Goal: Task Accomplishment & Management: Manage account settings

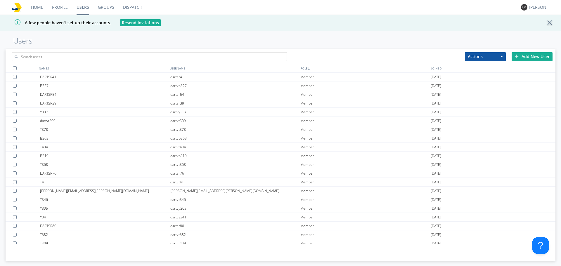
click at [122, 9] on link "Dispatch" at bounding box center [133, 7] width 28 height 15
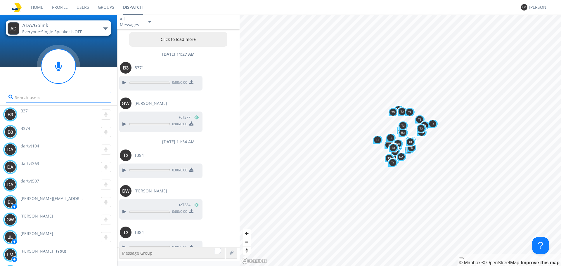
click at [84, 100] on input "text" at bounding box center [58, 97] width 105 height 11
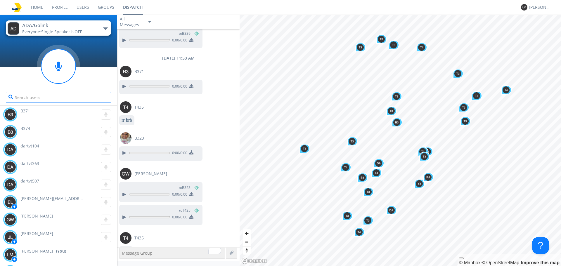
scroll to position [497, 0]
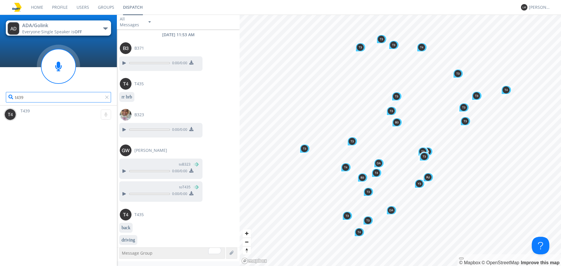
type input "t439"
click at [51, 113] on div "T439 0:00" at bounding box center [60, 115] width 114 height 18
drag, startPoint x: 33, startPoint y: 110, endPoint x: 23, endPoint y: 110, distance: 9.9
click at [32, 110] on div "T439 0:00" at bounding box center [60, 115] width 114 height 18
click at [10, 110] on img at bounding box center [10, 115] width 12 height 12
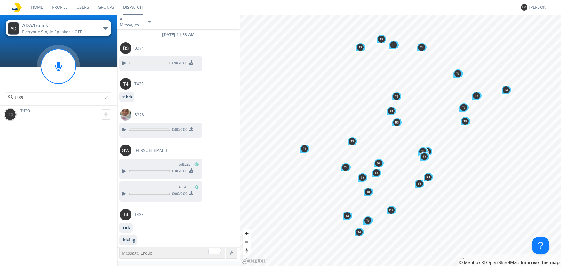
click at [28, 110] on span "T439" at bounding box center [24, 111] width 9 height 6
drag, startPoint x: 56, startPoint y: 133, endPoint x: 66, endPoint y: 120, distance: 16.0
click at [58, 133] on div "T439 0:00" at bounding box center [58, 186] width 117 height 160
click at [63, 99] on input "t439" at bounding box center [58, 97] width 105 height 11
click at [69, 96] on input "t439" at bounding box center [58, 97] width 105 height 11
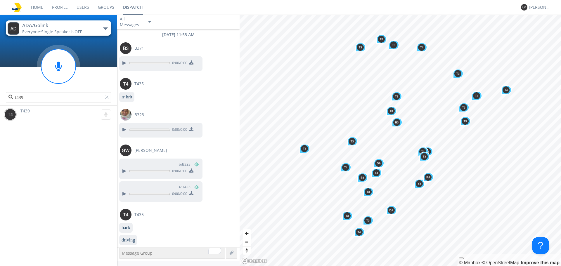
click at [41, 119] on div "T439 0:00" at bounding box center [60, 115] width 114 height 18
click at [35, 114] on div "T439 0:00" at bounding box center [60, 115] width 114 height 18
click at [32, 114] on div "T439 0:00" at bounding box center [60, 115] width 114 height 18
click at [29, 113] on span "T439" at bounding box center [24, 111] width 9 height 6
drag, startPoint x: 17, startPoint y: 113, endPoint x: 2, endPoint y: 115, distance: 15.0
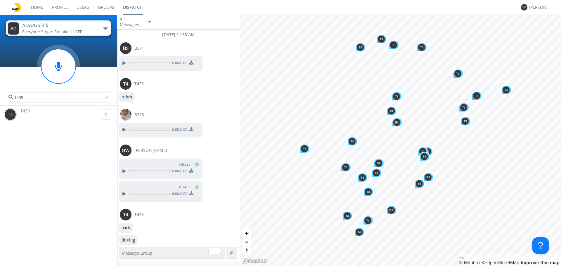
click at [15, 114] on div "T439 0:00" at bounding box center [60, 115] width 114 height 18
click at [2, 115] on div "T439 0:00" at bounding box center [58, 115] width 117 height 18
drag, startPoint x: 159, startPoint y: 93, endPoint x: 162, endPoint y: 91, distance: 3.7
click at [160, 93] on div "rr brb" at bounding box center [179, 98] width 120 height 12
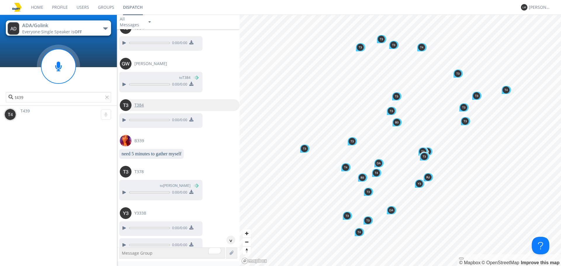
scroll to position [88, 0]
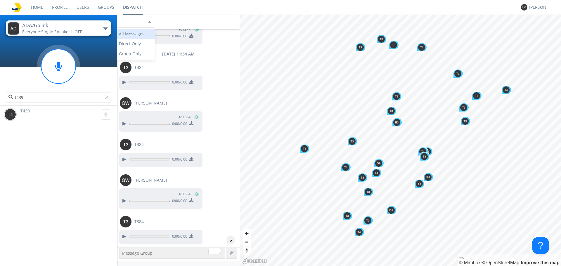
click at [150, 22] on img at bounding box center [149, 21] width 2 height 1
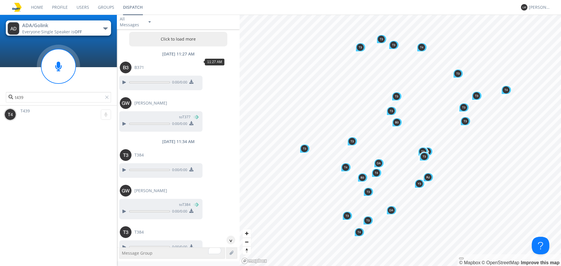
scroll to position [0, 0]
click at [187, 39] on button "Click to load more" at bounding box center [178, 39] width 98 height 15
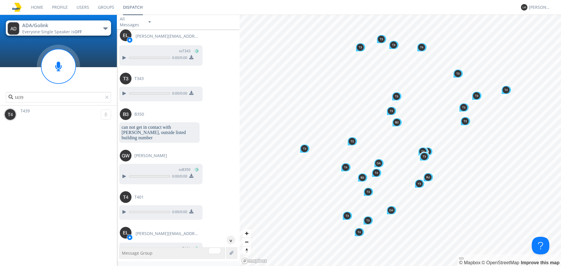
scroll to position [2704, 0]
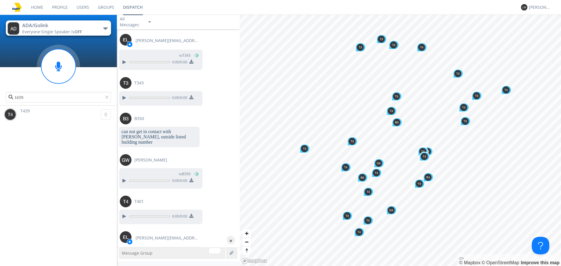
click at [237, 83] on div "Click to load more [DATE] 3:11 AM B369 0:00 / 0:00 [DATE] 3:25 AM B359 to B370 …" at bounding box center [178, 138] width 123 height 218
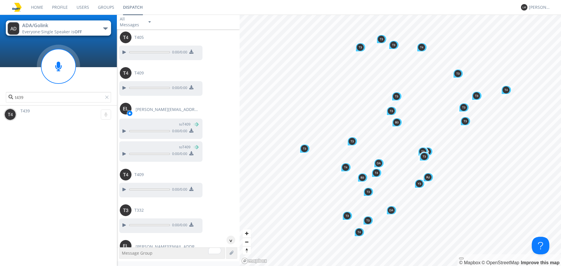
scroll to position [0, 0]
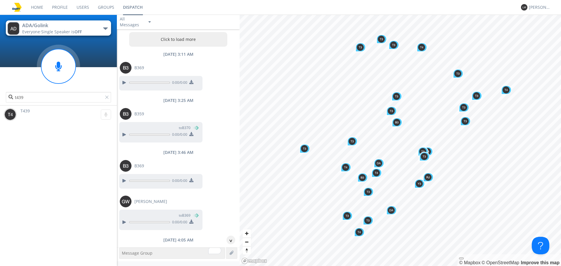
click at [188, 39] on button "Click to load more" at bounding box center [178, 39] width 98 height 15
click at [182, 45] on button "Click to load more" at bounding box center [178, 39] width 98 height 15
click at [184, 41] on button "Click to load more" at bounding box center [178, 39] width 98 height 15
click at [181, 44] on button "Click to load more" at bounding box center [178, 39] width 98 height 15
click at [186, 44] on button "Click to load more" at bounding box center [178, 39] width 98 height 15
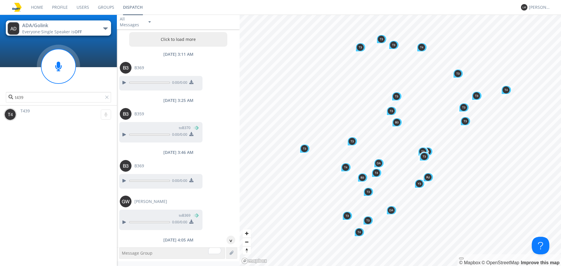
click at [181, 38] on button "Click to load more" at bounding box center [178, 39] width 98 height 15
click at [136, 26] on div "option All Messages focused, 1 of 3. 3 results available. Use Up and Down to ch…" at bounding box center [178, 22] width 123 height 15
click at [155, 23] on div "All Messages" at bounding box center [178, 22] width 123 height 15
click at [189, 41] on button "Click to load more" at bounding box center [178, 39] width 98 height 15
click at [186, 44] on button "Click to load more" at bounding box center [178, 39] width 98 height 15
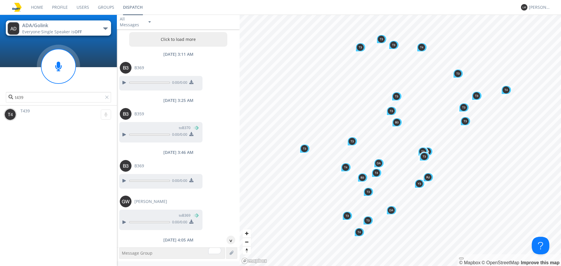
click at [185, 45] on button "Click to load more" at bounding box center [178, 39] width 98 height 15
click at [183, 35] on button "Click to load more" at bounding box center [178, 39] width 98 height 15
click at [186, 42] on button "Click to load more" at bounding box center [178, 39] width 98 height 15
click at [63, 8] on link "Profile" at bounding box center [60, 7] width 25 height 15
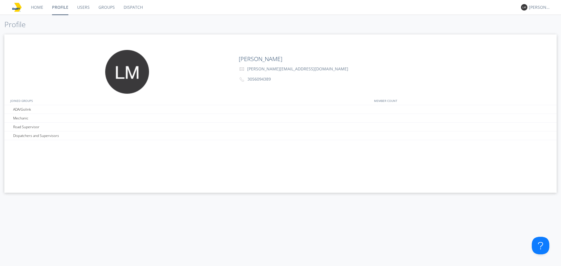
click at [84, 5] on link "Users" at bounding box center [83, 7] width 21 height 15
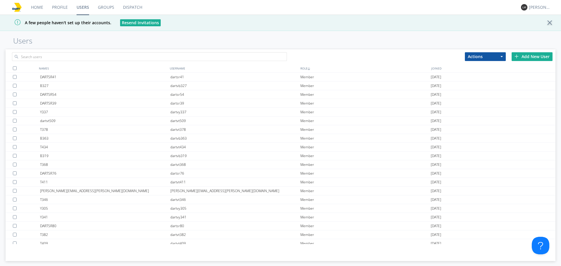
click at [119, 61] on div "Actions Add to Group Delete User Edit Settings Export Users Add New User" at bounding box center [281, 55] width 550 height 13
click at [120, 60] on input "text" at bounding box center [149, 56] width 275 height 9
click at [122, 57] on input "text" at bounding box center [149, 56] width 275 height 9
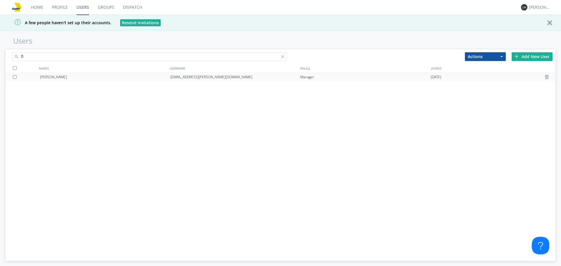
type input "fl"
click at [124, 80] on div "[PERSON_NAME]" at bounding box center [105, 77] width 130 height 9
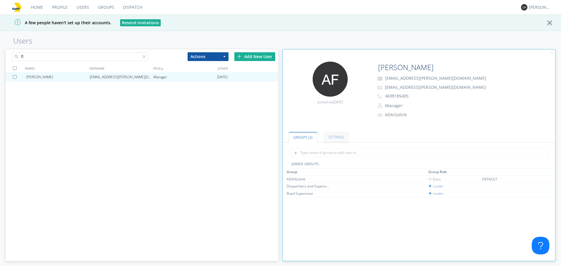
click at [340, 138] on link "Settings" at bounding box center [336, 137] width 25 height 10
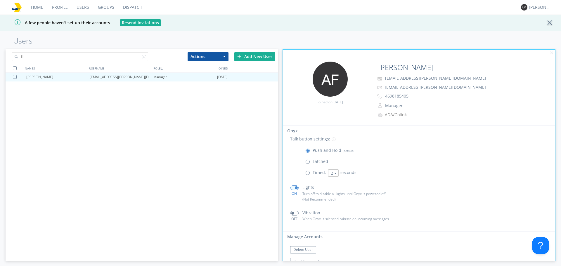
scroll to position [74, 0]
click at [315, 256] on button "Reset Password" at bounding box center [306, 257] width 32 height 7
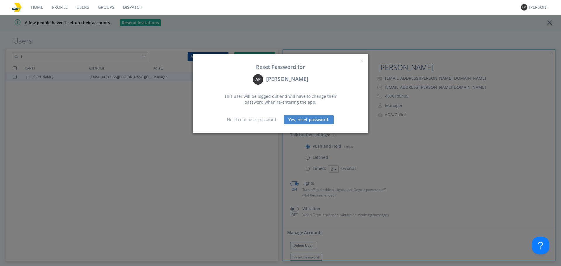
click at [501, 157] on div "× Close Reset Password for [PERSON_NAME] This user will be logged out and will …" at bounding box center [280, 133] width 561 height 266
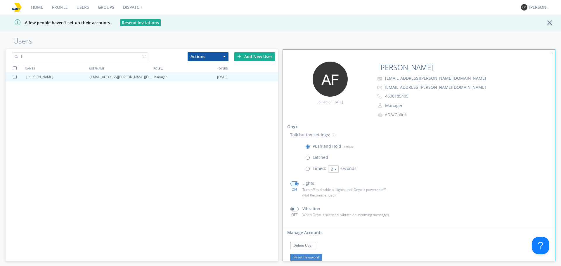
click at [307, 260] on button "Reset Password" at bounding box center [306, 257] width 32 height 7
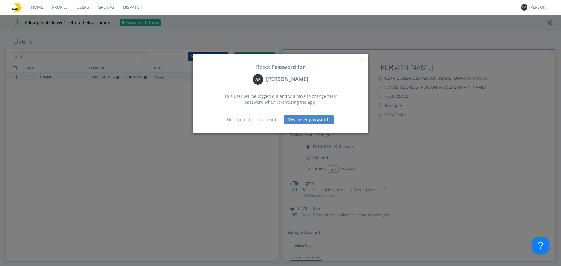
click at [313, 122] on button "Yes, reset password." at bounding box center [309, 119] width 50 height 9
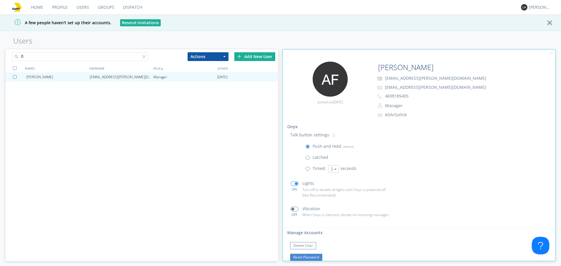
click at [314, 259] on button "Reset Password" at bounding box center [306, 257] width 32 height 7
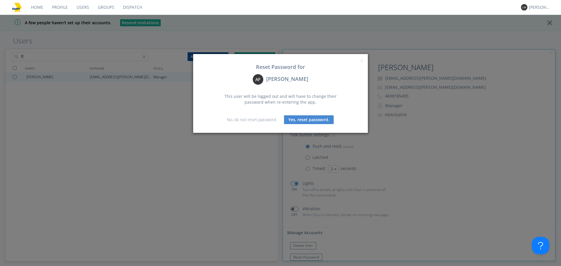
click at [310, 124] on button "Yes, reset password." at bounding box center [309, 119] width 50 height 9
